Goal: Find specific page/section: Find specific page/section

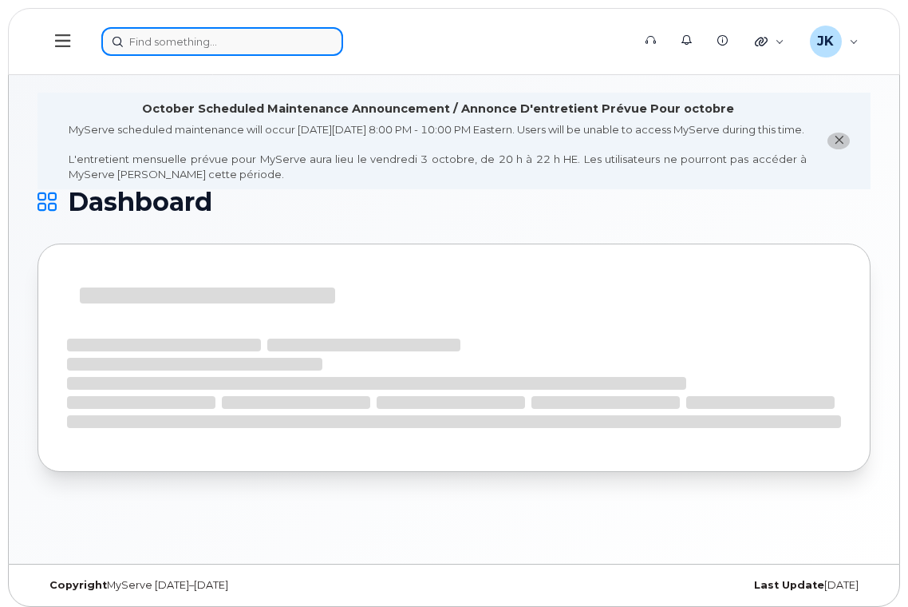
click at [195, 47] on input at bounding box center [222, 41] width 242 height 29
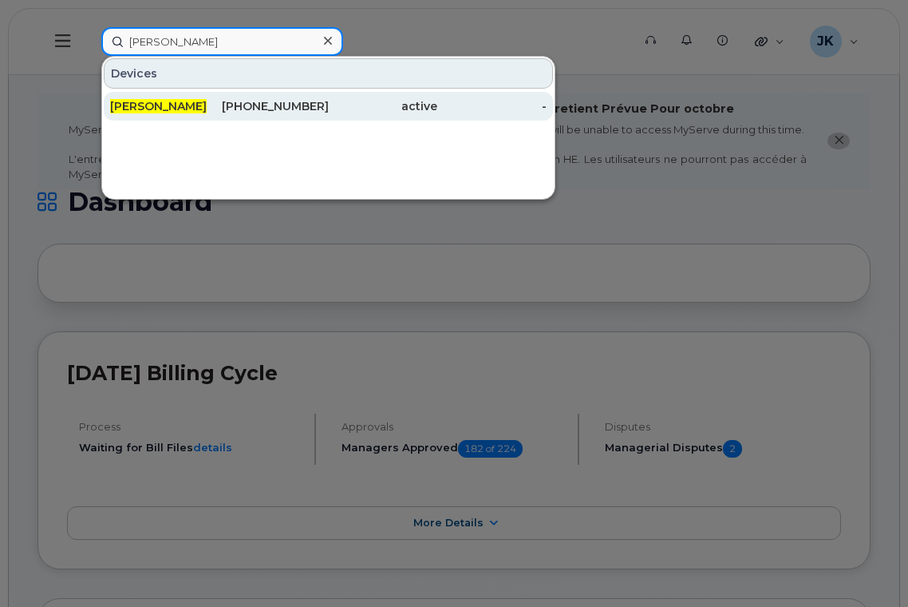
type input "[PERSON_NAME]"
click at [181, 105] on span "[PERSON_NAME]" at bounding box center [158, 106] width 97 height 14
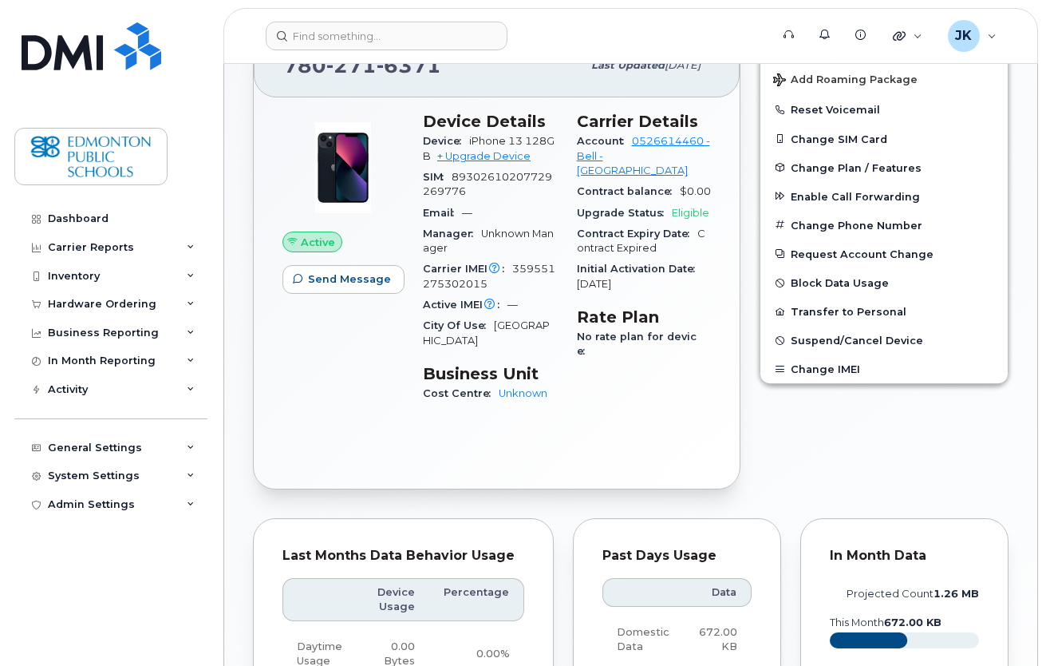
scroll to position [406, 0]
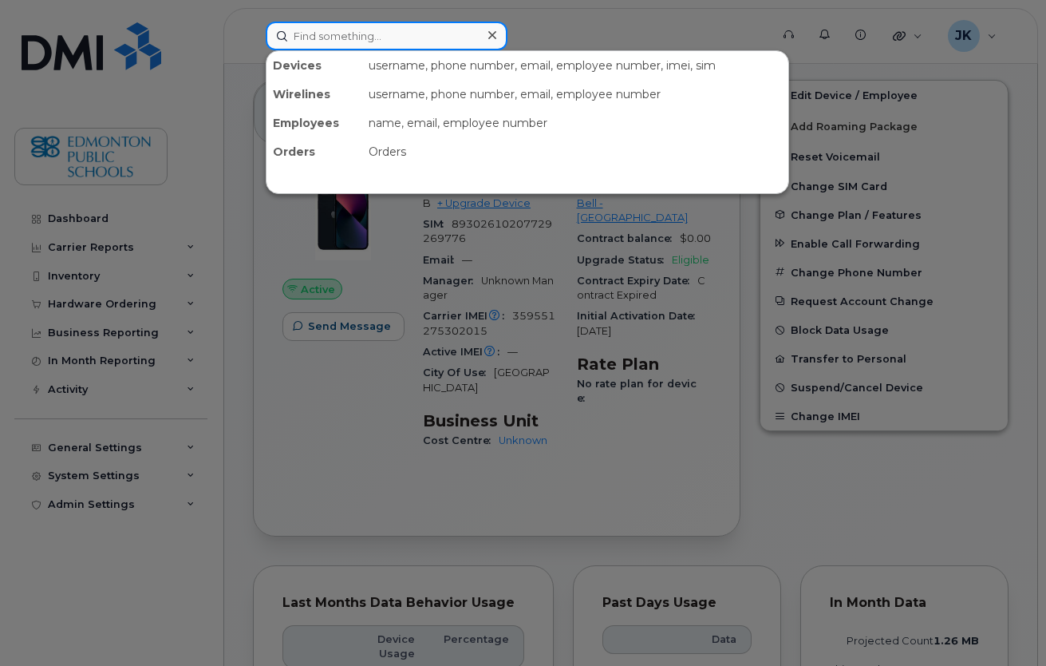
click at [410, 32] on input at bounding box center [387, 36] width 242 height 29
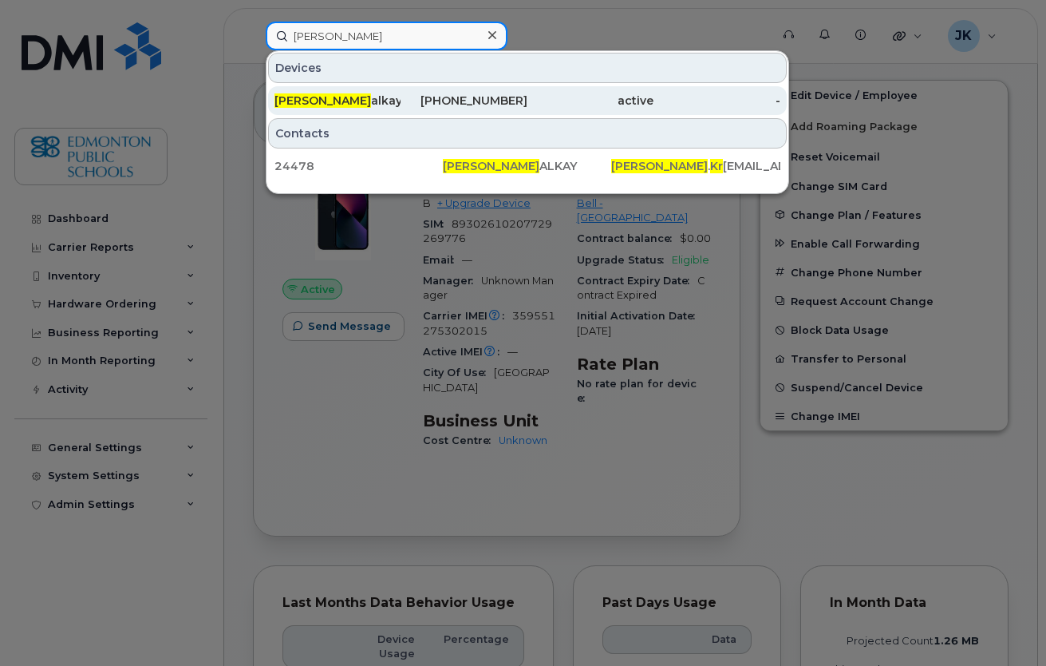
type input "jayson kr"
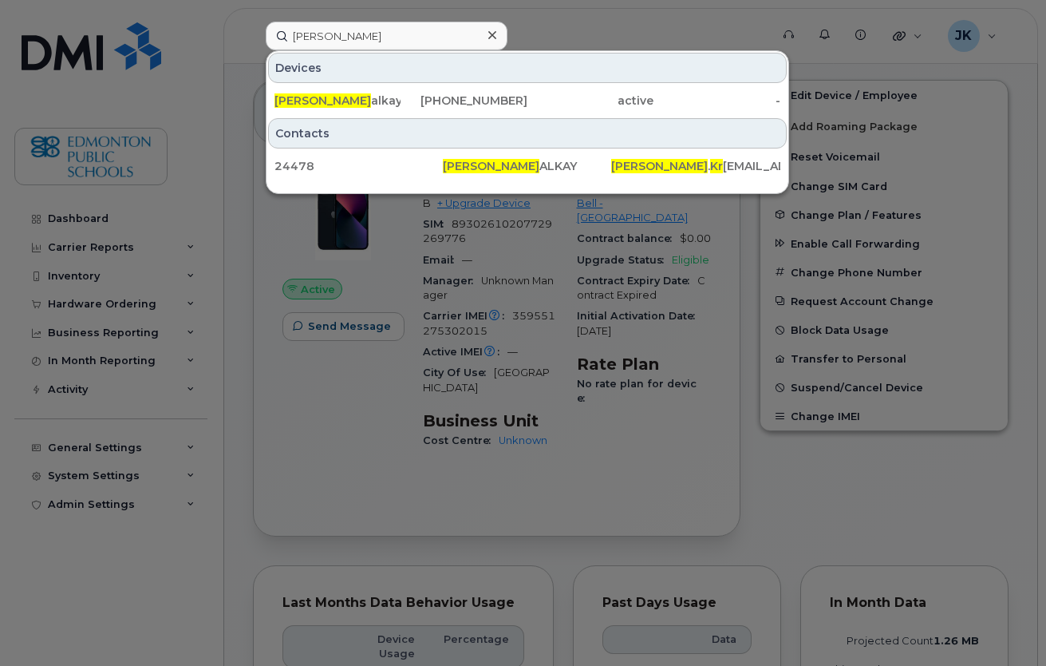
drag, startPoint x: 324, startPoint y: 106, endPoint x: 625, endPoint y: 214, distance: 319.6
click at [324, 106] on span "Jayson Kr" at bounding box center [323, 100] width 97 height 14
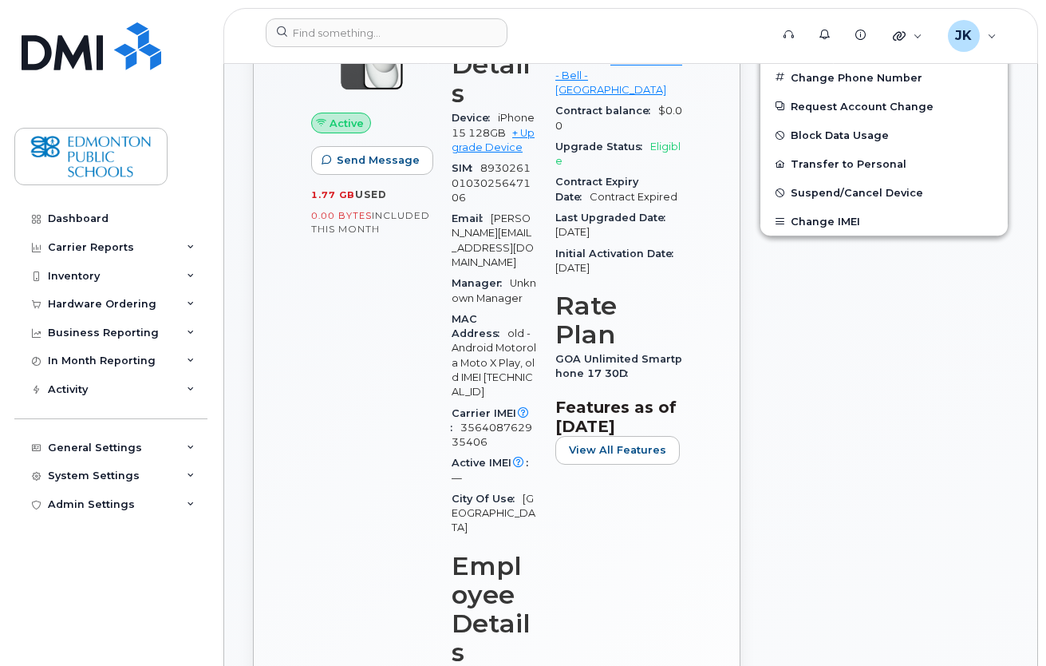
scroll to position [639, 0]
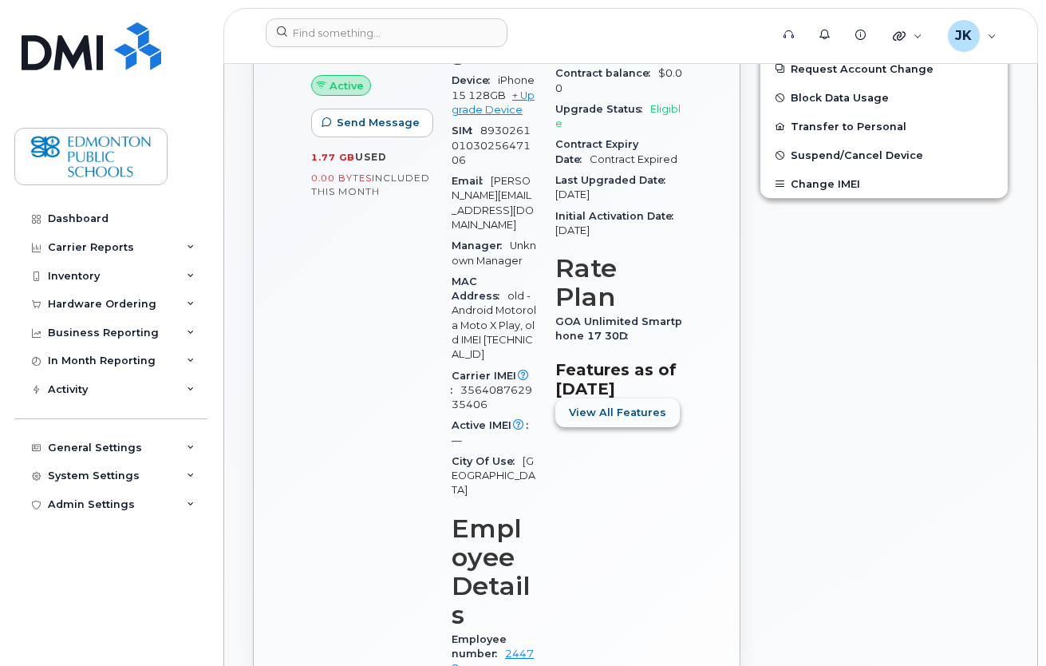
click at [631, 420] on span "View All Features" at bounding box center [617, 412] width 97 height 15
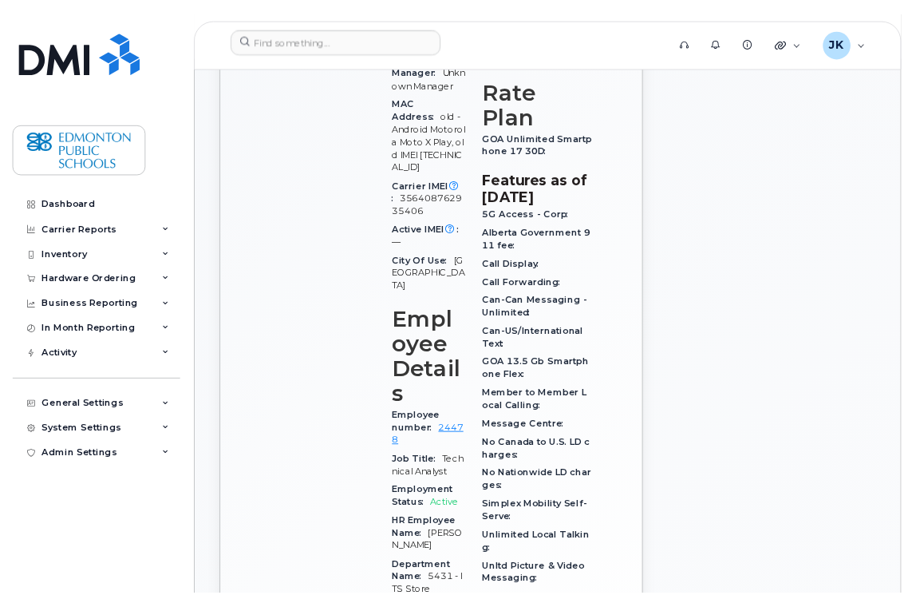
scroll to position [958, 0]
